Goal: Information Seeking & Learning: Learn about a topic

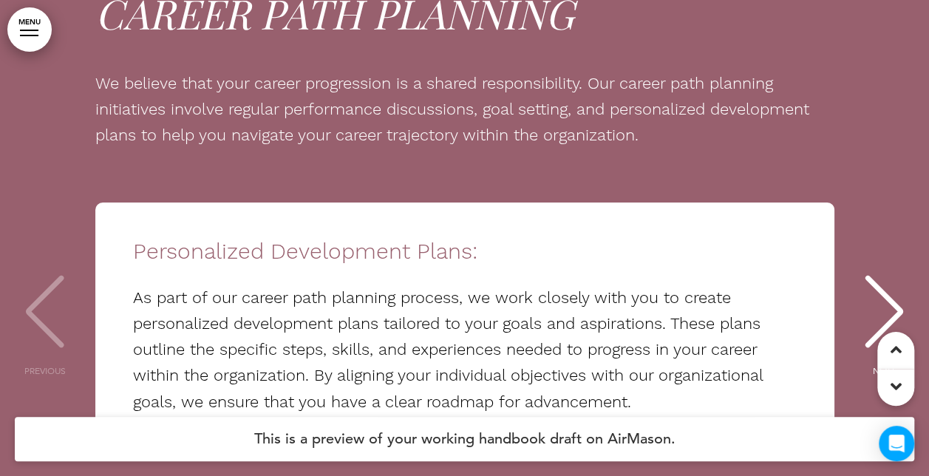
scroll to position [18602, 0]
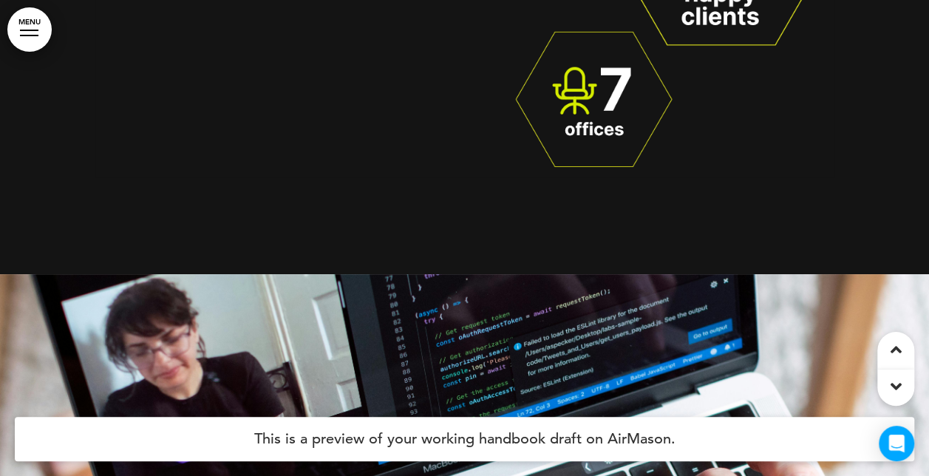
drag, startPoint x: 0, startPoint y: 0, endPoint x: 588, endPoint y: 260, distance: 643.0
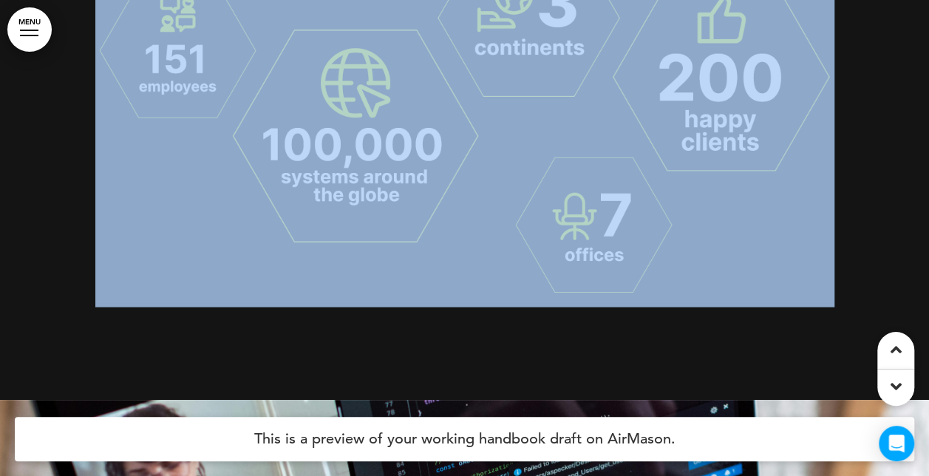
scroll to position [1439, 0]
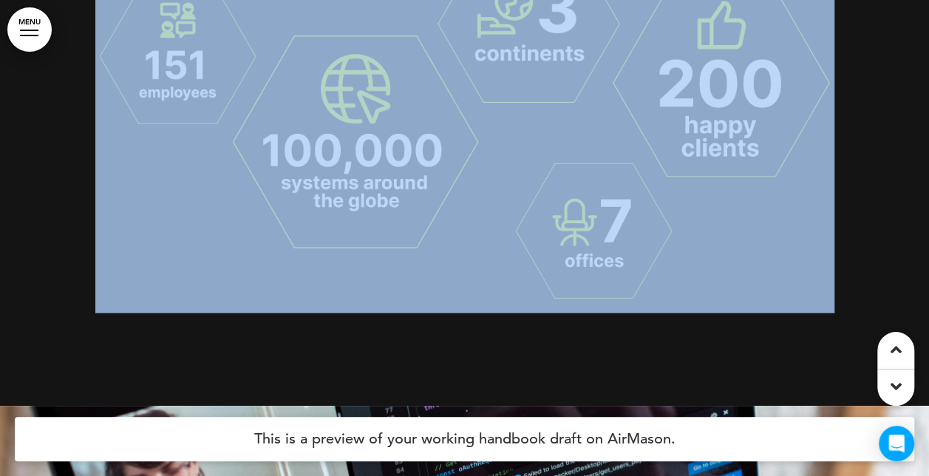
drag, startPoint x: 588, startPoint y: 260, endPoint x: 570, endPoint y: 344, distance: 85.5
click at [570, 344] on div "How better to spark that excitement in you than with a quick rundown of our ach…" at bounding box center [464, 15] width 739 height 781
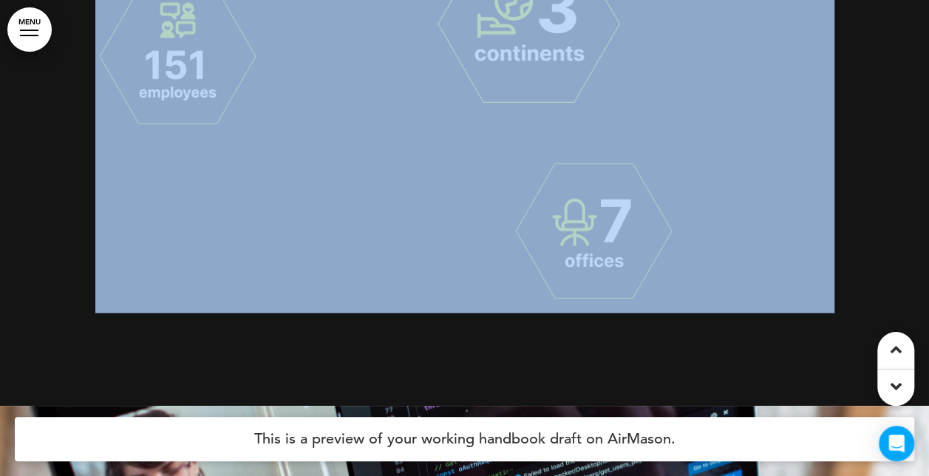
click at [519, 359] on div "How better to spark that excitement in you than with a quick rundown of our ach…" at bounding box center [464, 15] width 739 height 781
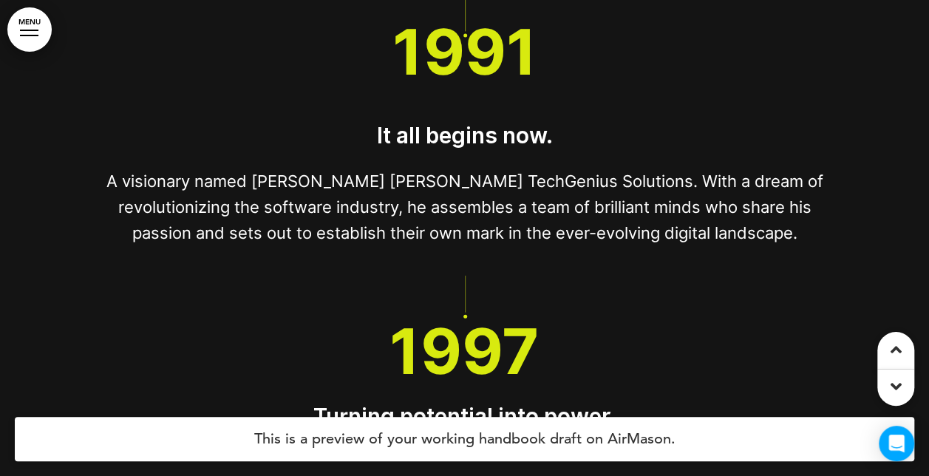
click at [541, 366] on h1 "1997" at bounding box center [464, 351] width 739 height 63
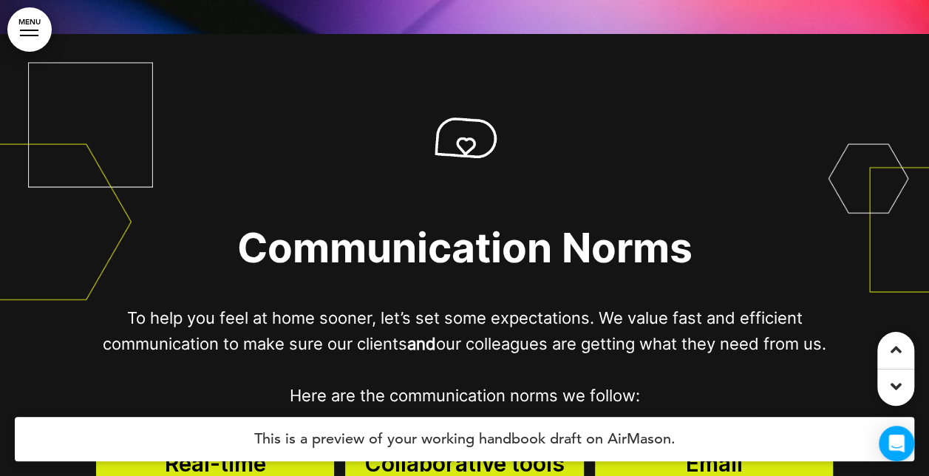
scroll to position [9123, 0]
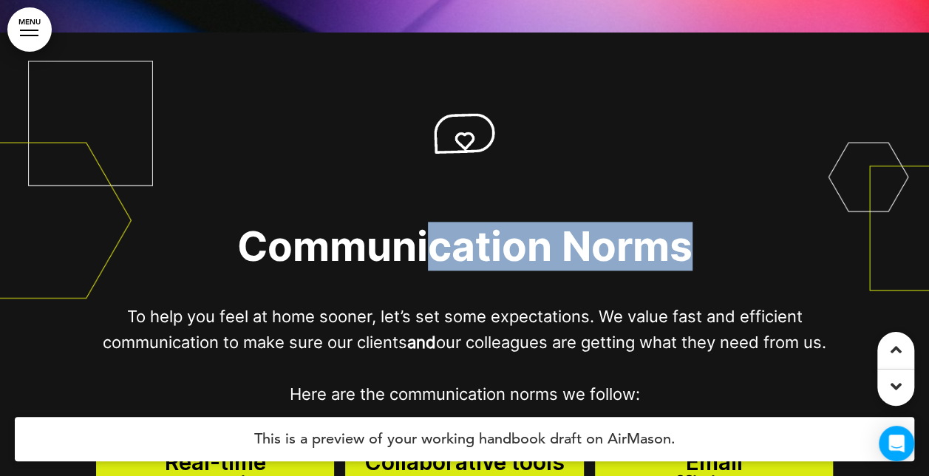
drag, startPoint x: 684, startPoint y: 188, endPoint x: 711, endPoint y: 192, distance: 26.9
click at [711, 192] on div "﻿ Communication Norms To help you feel at home sooner, let’s set some expectati…" at bounding box center [464, 248] width 739 height 320
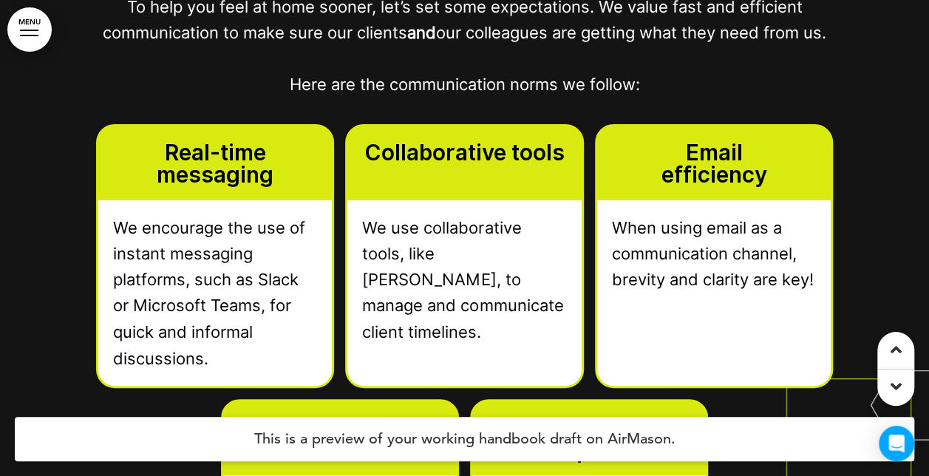
scroll to position [9433, 0]
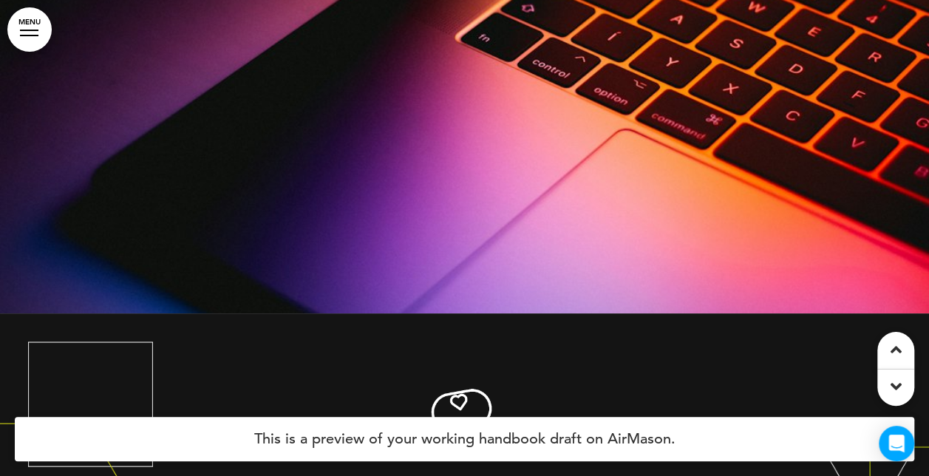
click at [698, 202] on div at bounding box center [464, 47] width 929 height 532
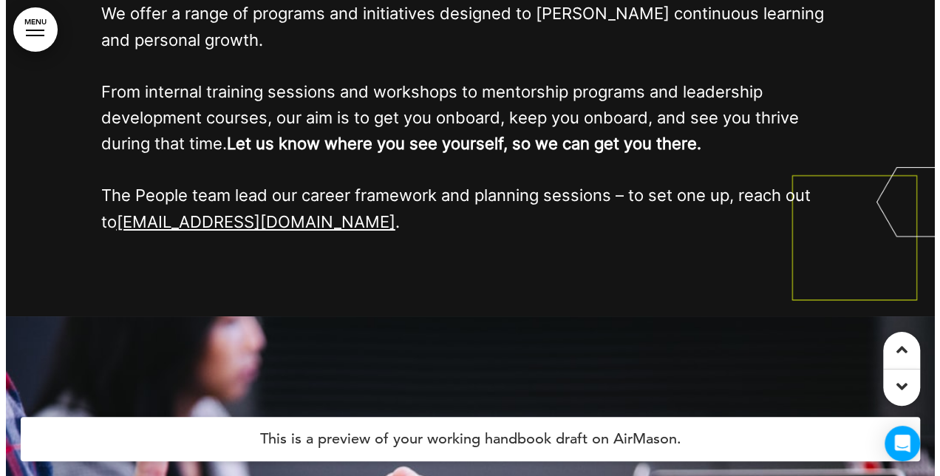
scroll to position [13688, 0]
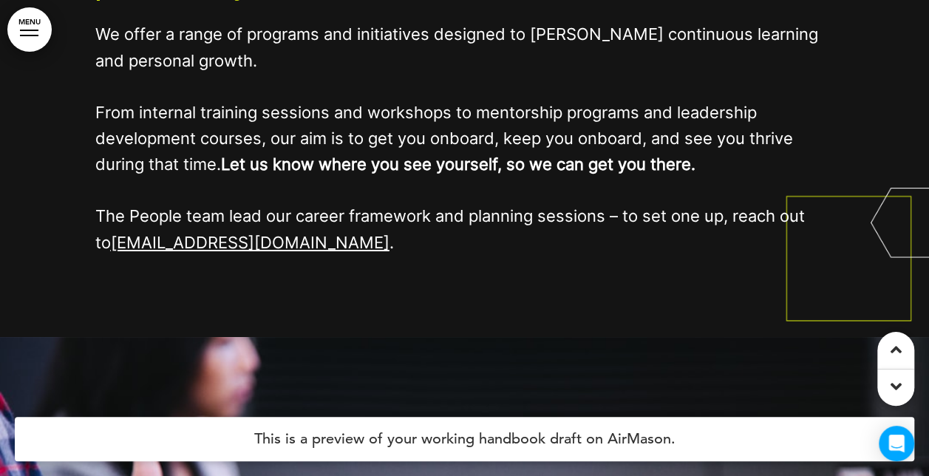
click at [46, 24] on link "MENU" at bounding box center [29, 29] width 44 height 44
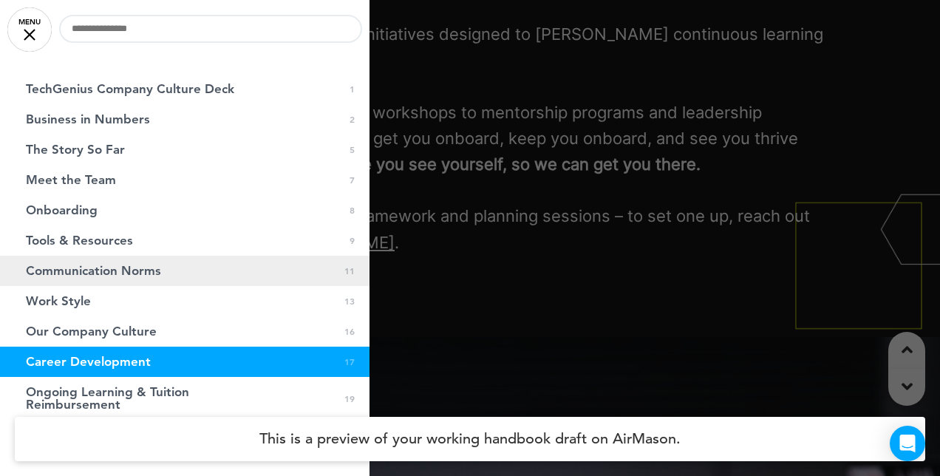
scroll to position [92, 0]
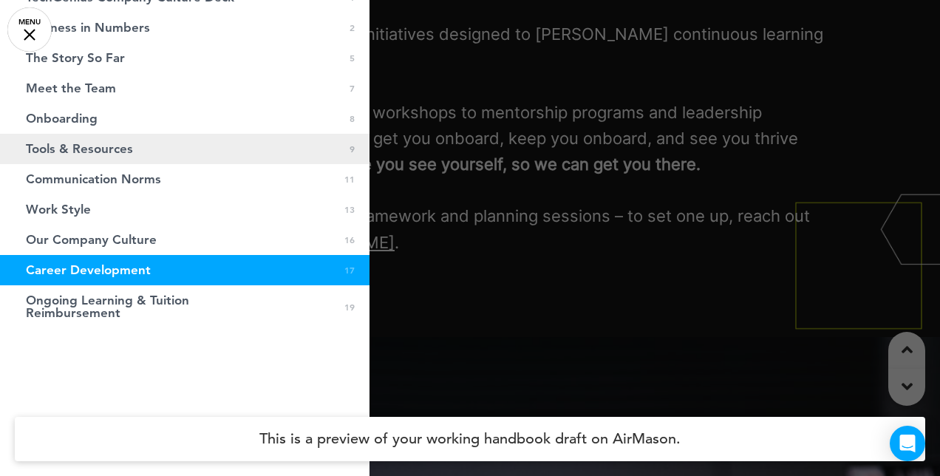
click at [146, 153] on link "Tools & Resources 0 9" at bounding box center [184, 149] width 369 height 30
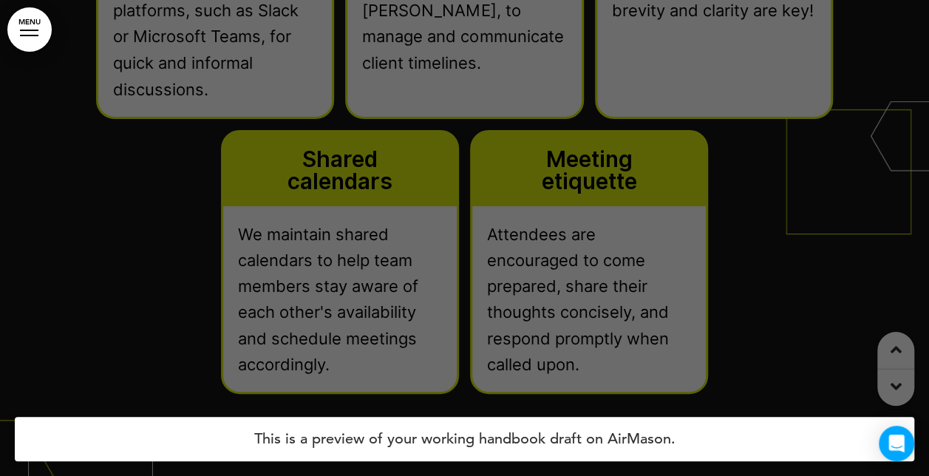
scroll to position [0, 1813]
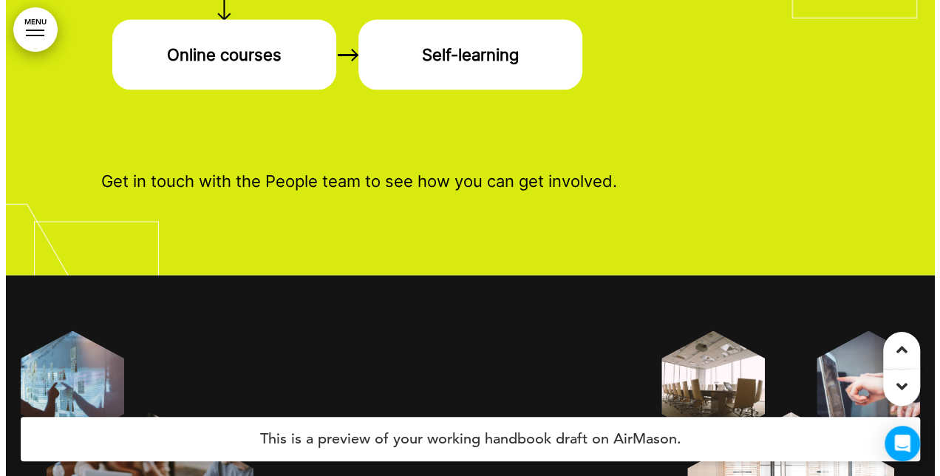
scroll to position [15597, 0]
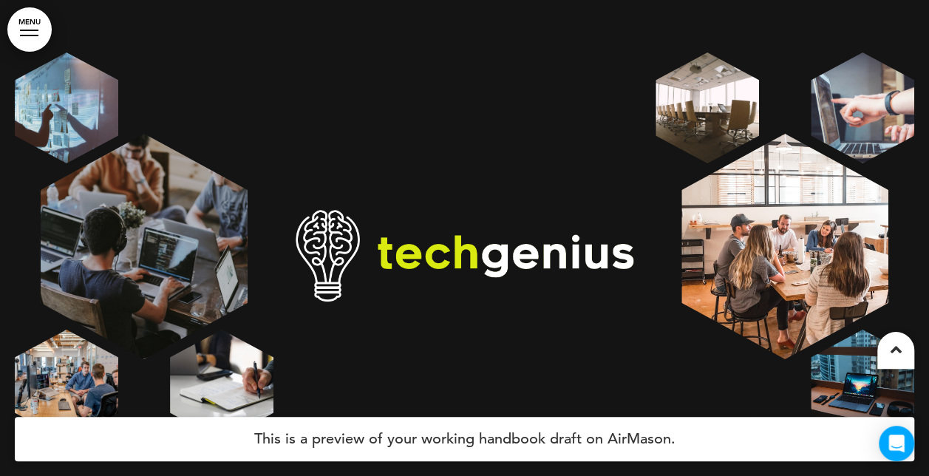
click at [36, 13] on link "MENU" at bounding box center [29, 29] width 44 height 44
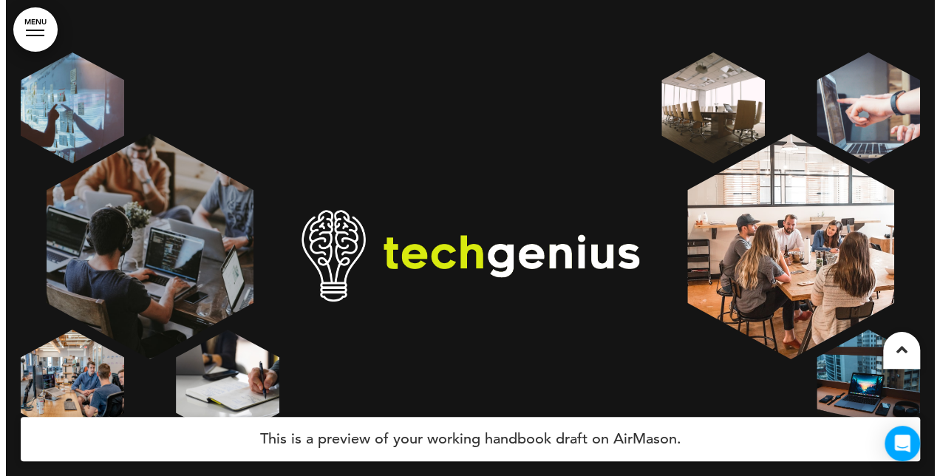
scroll to position [0, 1835]
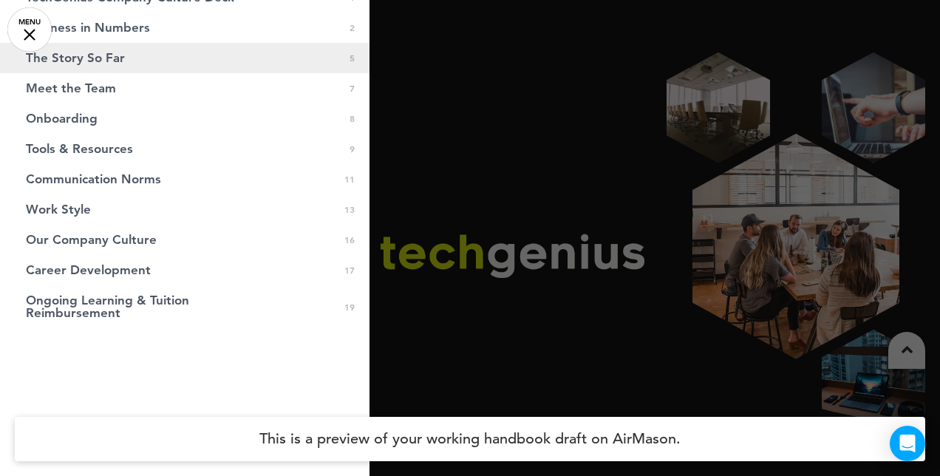
click at [69, 58] on span "The Story So Far" at bounding box center [75, 58] width 99 height 13
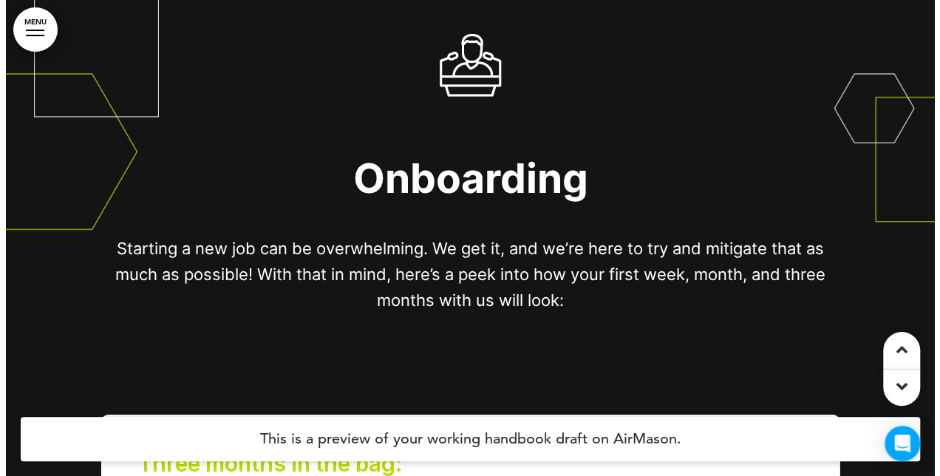
scroll to position [6831, 0]
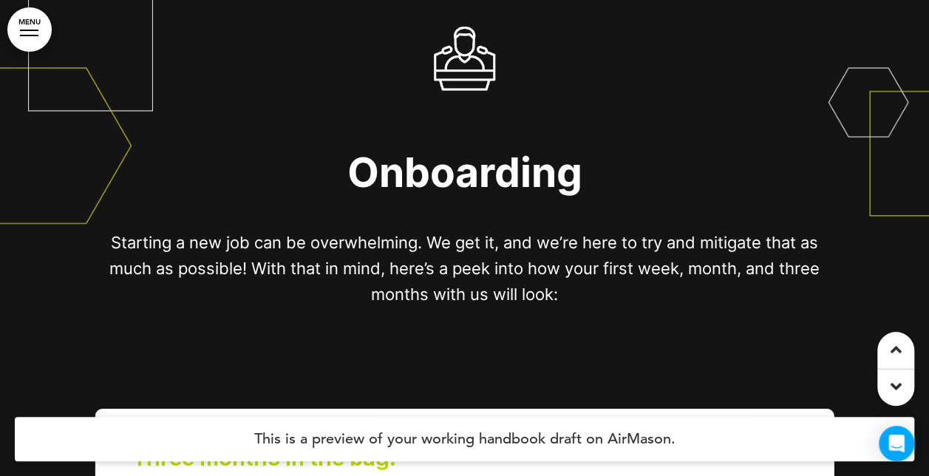
click at [389, 154] on span "Onboarding" at bounding box center [464, 171] width 235 height 49
click at [44, 21] on link "MENU" at bounding box center [29, 29] width 44 height 44
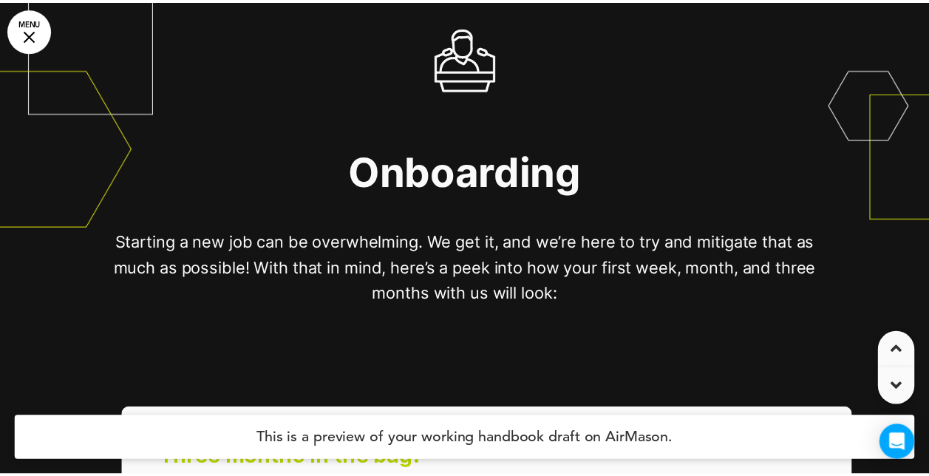
scroll to position [0, 1835]
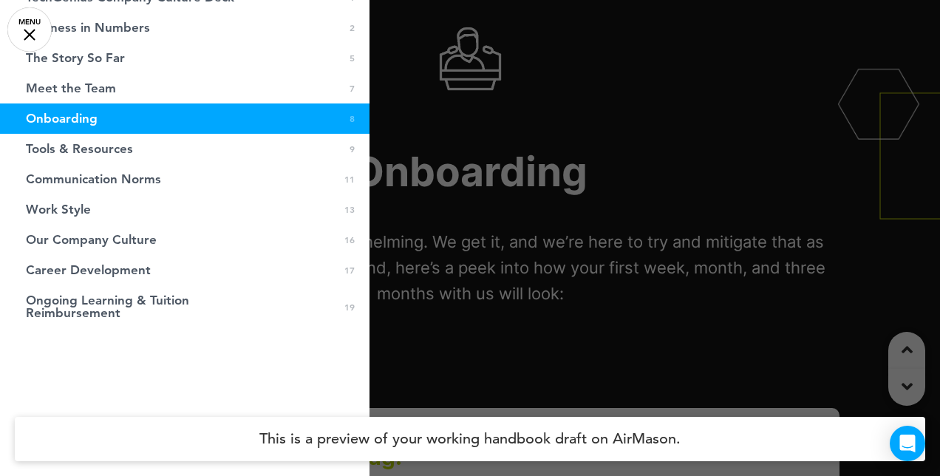
click at [477, 100] on div at bounding box center [470, 238] width 940 height 476
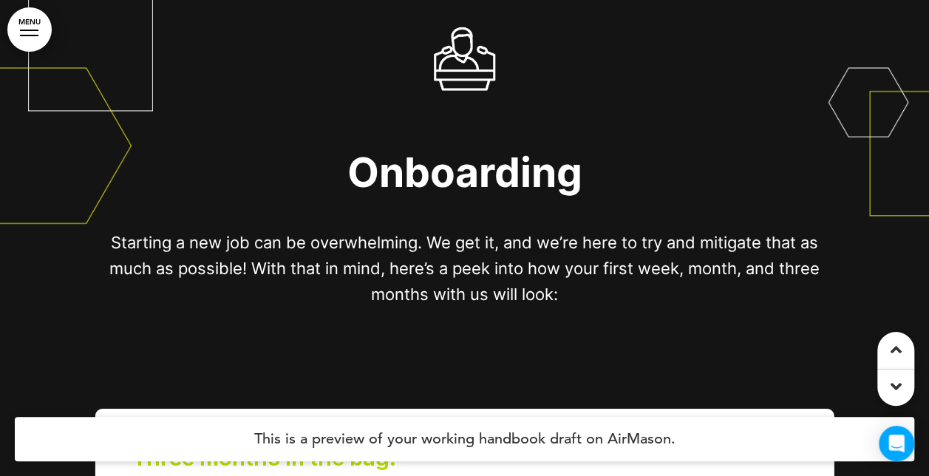
scroll to position [0, 1813]
